Goal: Task Accomplishment & Management: Use online tool/utility

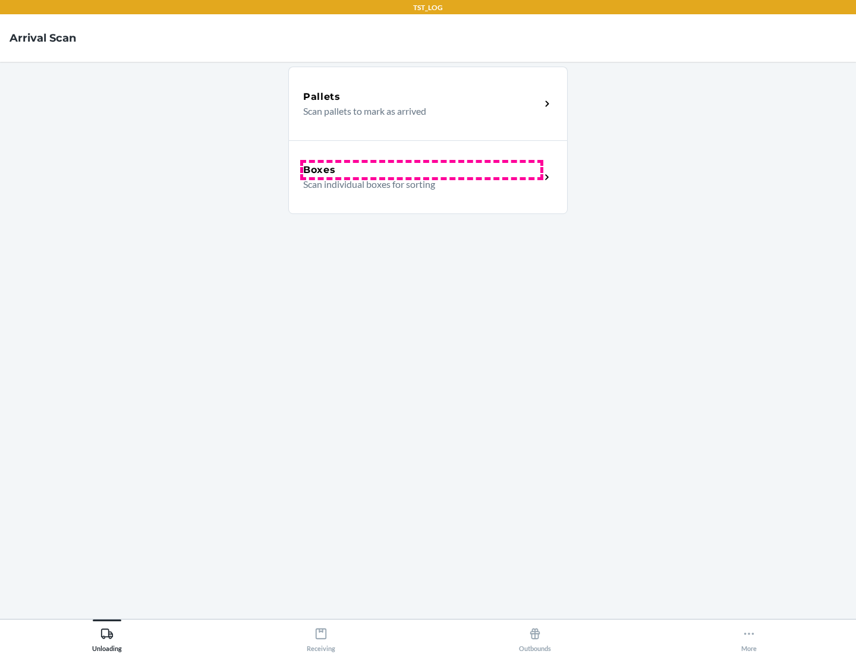
click at [421, 170] on div "Boxes" at bounding box center [421, 170] width 237 height 14
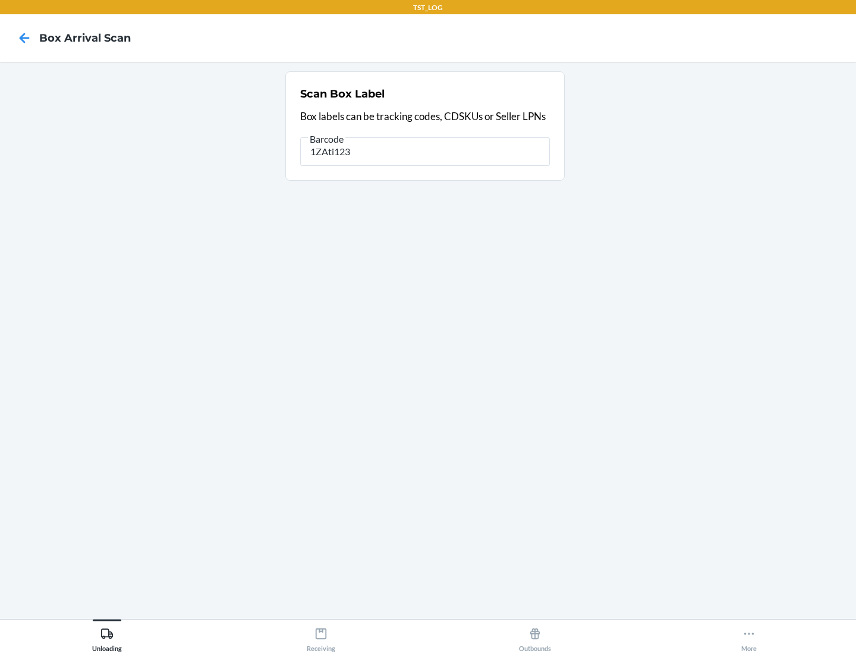
type input "1ZAti123"
